Goal: Task Accomplishment & Management: Use online tool/utility

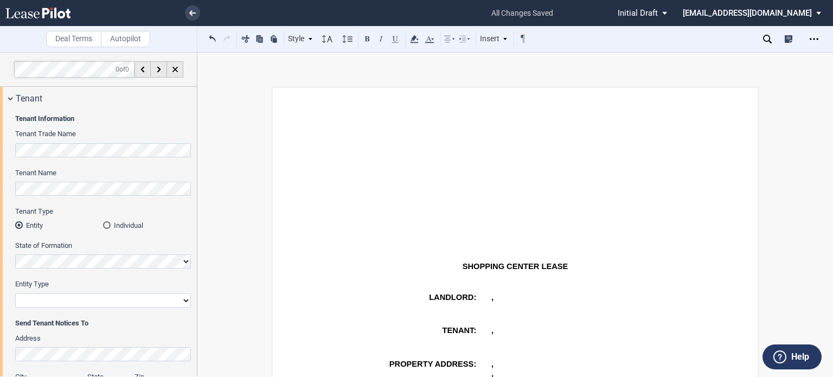
select select "2"
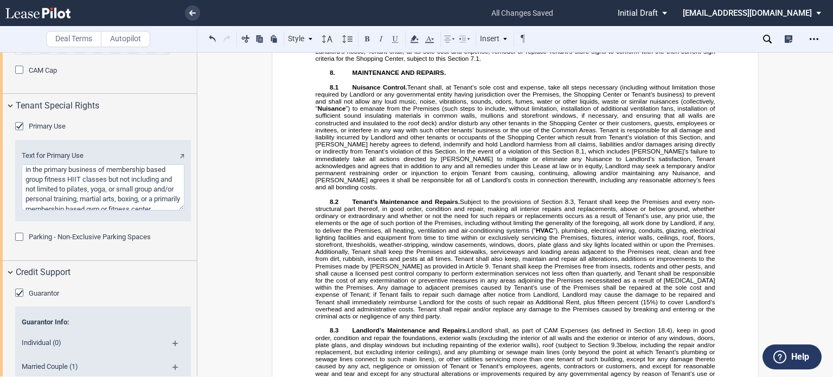
scroll to position [3694, 0]
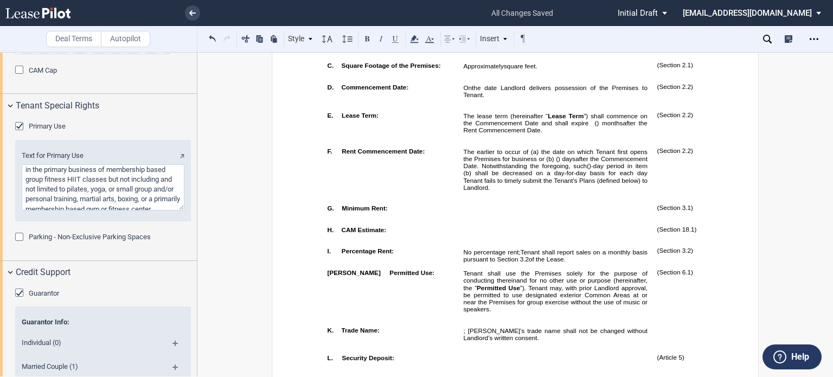
scroll to position [655, 0]
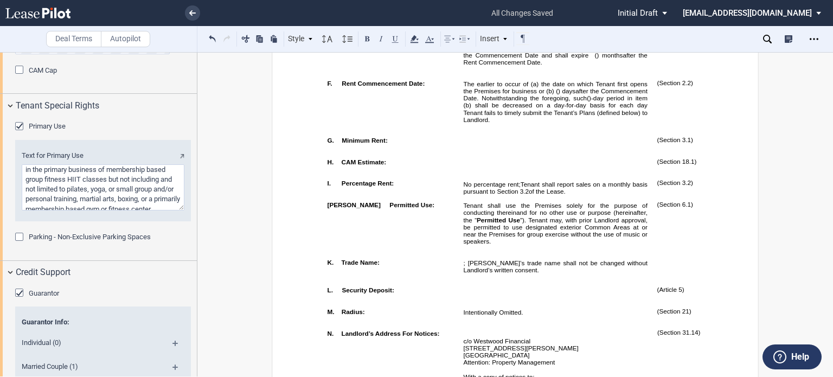
click at [459, 122] on td "The earlier to occur of (a) the date on which Tenant first opens the Premises f…" at bounding box center [556, 103] width 194 height 57
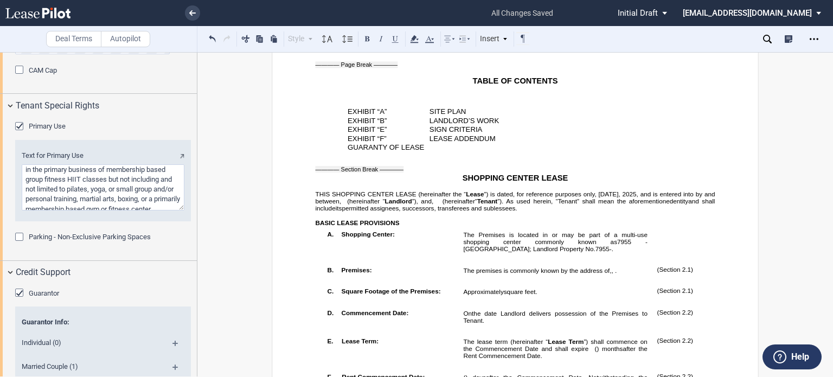
scroll to position [0, 0]
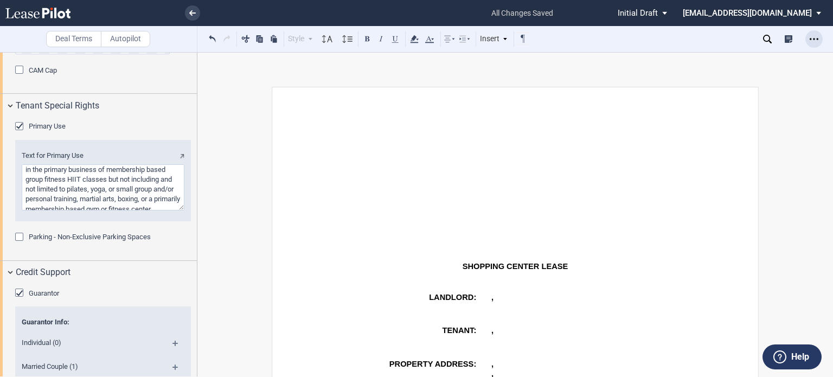
click at [815, 41] on icon "Open Lease options menu" at bounding box center [813, 39] width 9 height 9
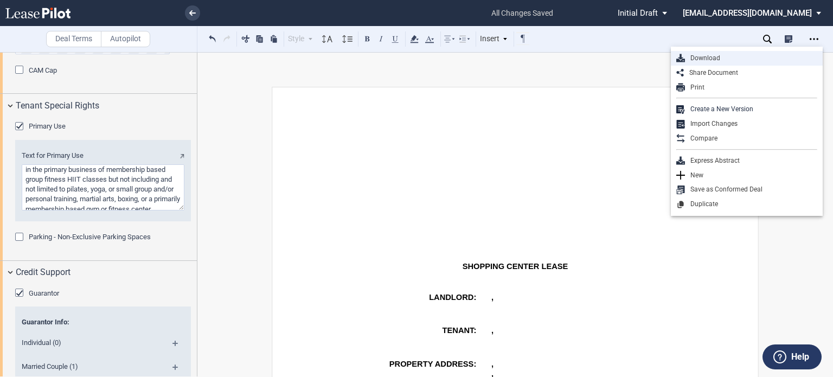
click at [722, 56] on div "Download" at bounding box center [751, 58] width 132 height 9
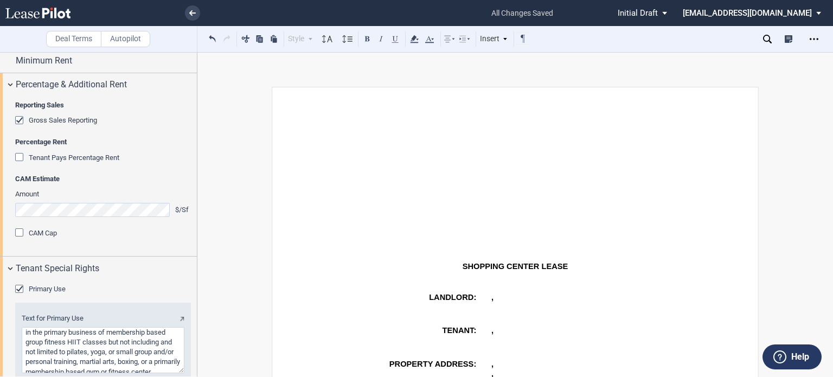
scroll to position [1666, 0]
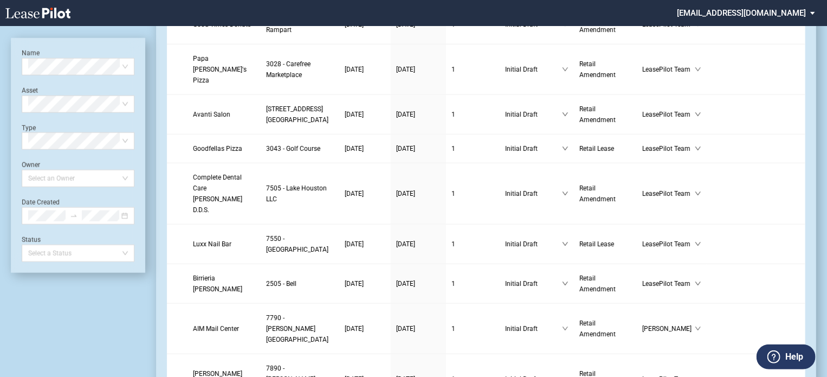
scroll to position [544, 0]
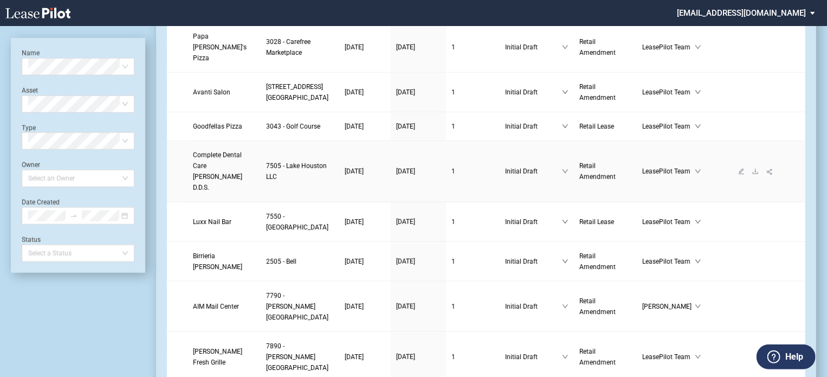
click at [212, 191] on span "Complete Dental Care Dr. Csengery D.D.S." at bounding box center [217, 171] width 49 height 40
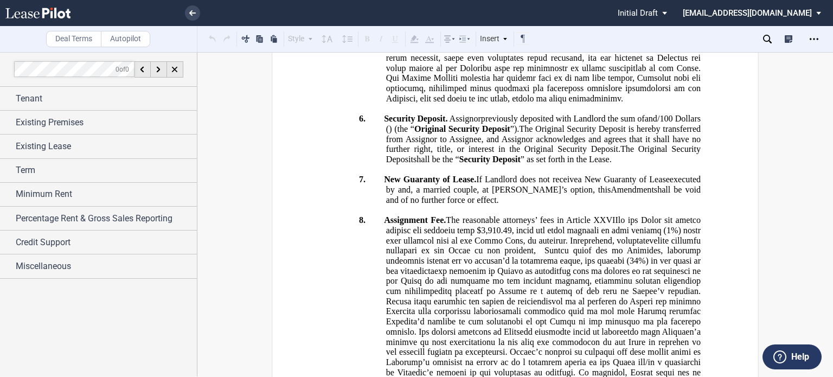
scroll to position [1149, 0]
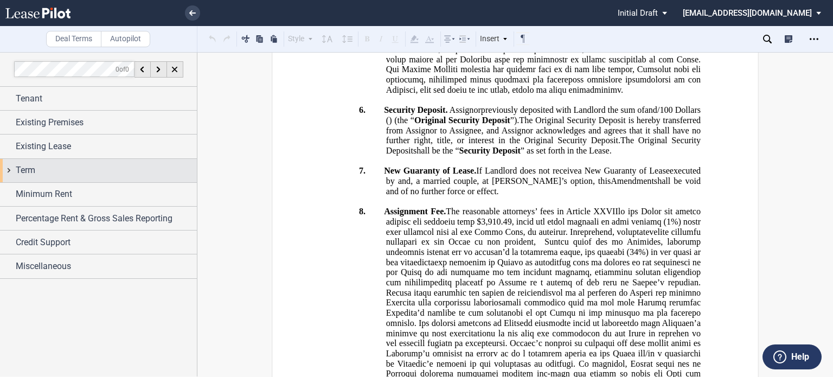
click at [51, 169] on div "Term" at bounding box center [106, 170] width 181 height 13
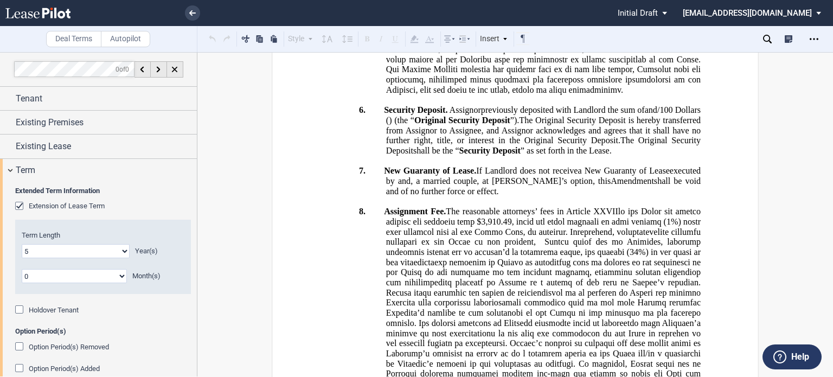
click at [121, 250] on select "0 1 2 3 4 5 6 7 8 9 10 11 12 13 14 15 16 17 18 19 20" at bounding box center [76, 251] width 108 height 14
click at [22, 244] on select "0 1 2 3 4 5 6 7 8 9 10 11 12 13 14 15 16 17 18 19 20" at bounding box center [76, 251] width 108 height 14
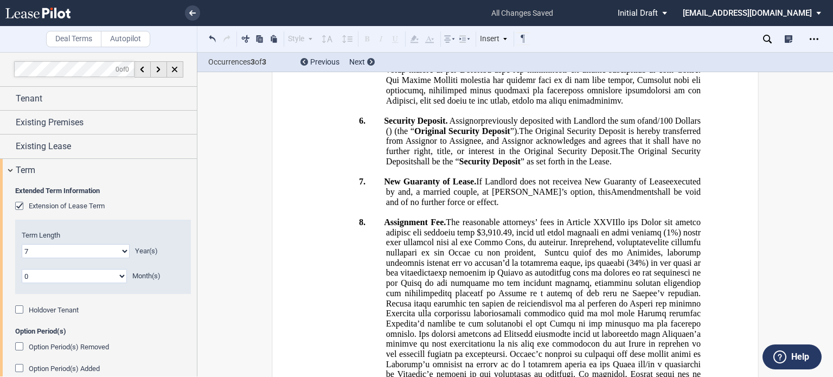
click at [124, 253] on select "0 1 2 3 4 5 6 7 8 9 10 11 12 13 14 15 16 17 18 19 20" at bounding box center [76, 251] width 108 height 14
select select "number:10"
click at [22, 244] on select "0 1 2 3 4 5 6 7 8 9 10 11 12 13 14 15 16 17 18 19 20" at bounding box center [76, 251] width 108 height 14
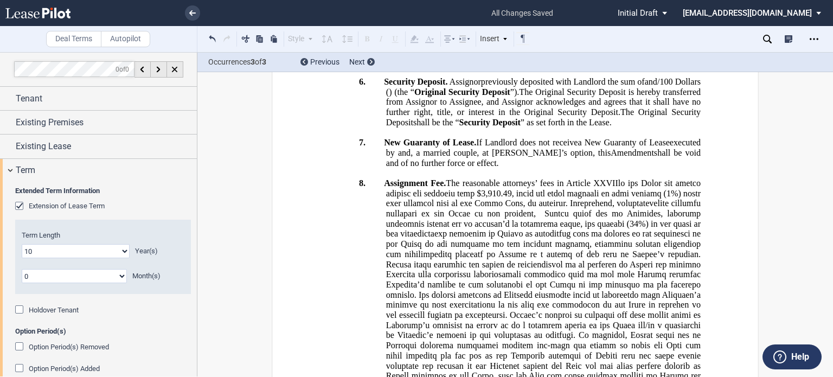
scroll to position [1198, 0]
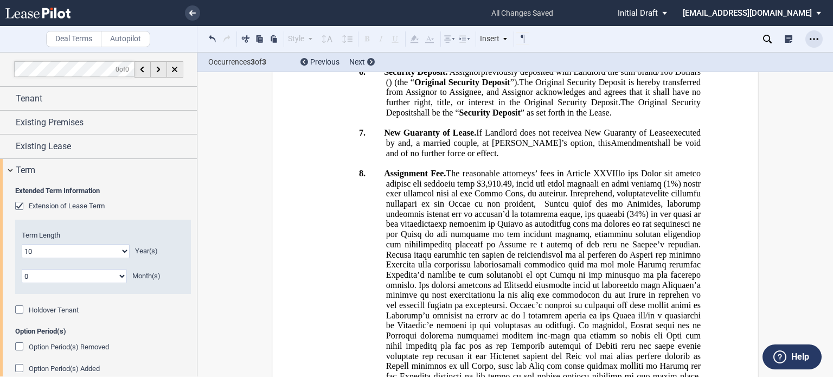
click at [812, 43] on icon "Open Lease options menu" at bounding box center [813, 39] width 9 height 9
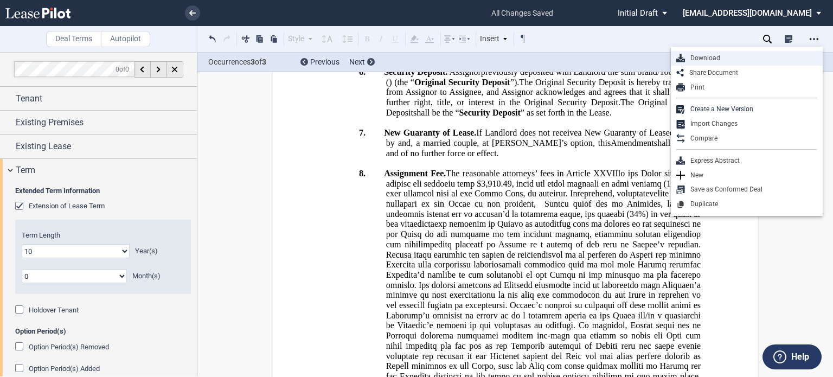
click at [726, 55] on div "Download" at bounding box center [751, 58] width 132 height 9
